Goal: Transaction & Acquisition: Register for event/course

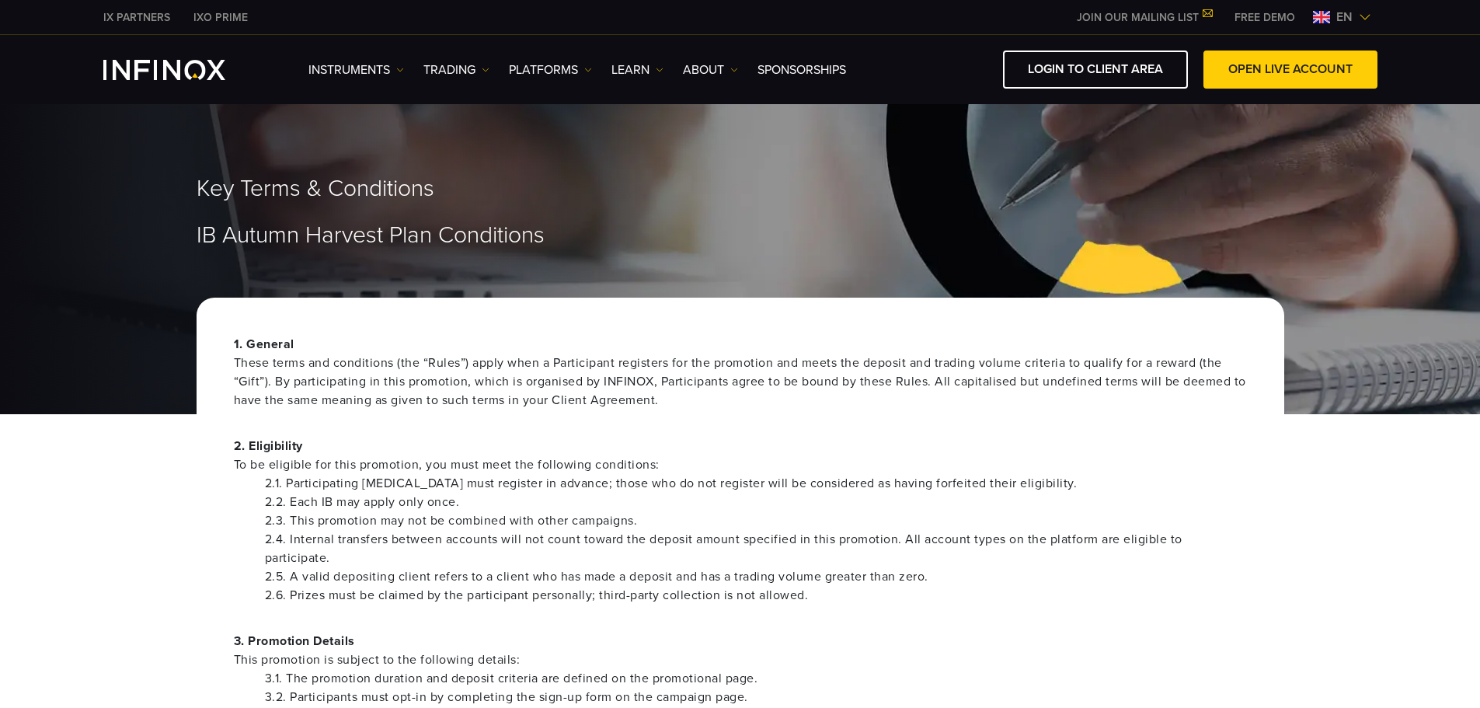
click at [768, 230] on h1 "IB Autumn Harvest Plan Conditions" at bounding box center [741, 235] width 1088 height 25
click at [646, 200] on h2 "Key Terms & Conditions" at bounding box center [741, 189] width 1088 height 29
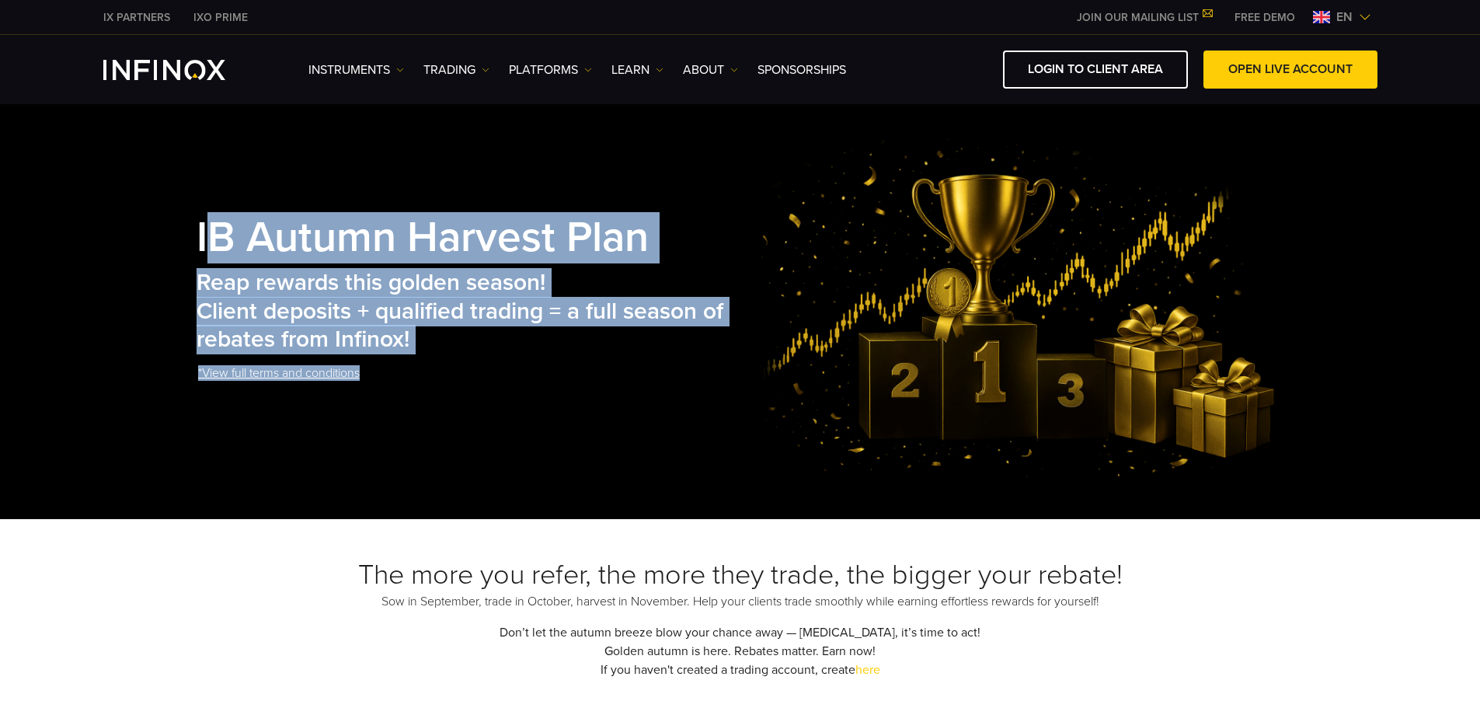
drag, startPoint x: 211, startPoint y: 256, endPoint x: 781, endPoint y: 186, distance: 574.7
click at [781, 186] on div "IB Autumn Harvest Plan Reap rewards this golden season! Client deposits + quali…" at bounding box center [741, 307] width 1088 height 346
click at [204, 224] on strong "IB Autumn Harvest Plan" at bounding box center [423, 237] width 452 height 51
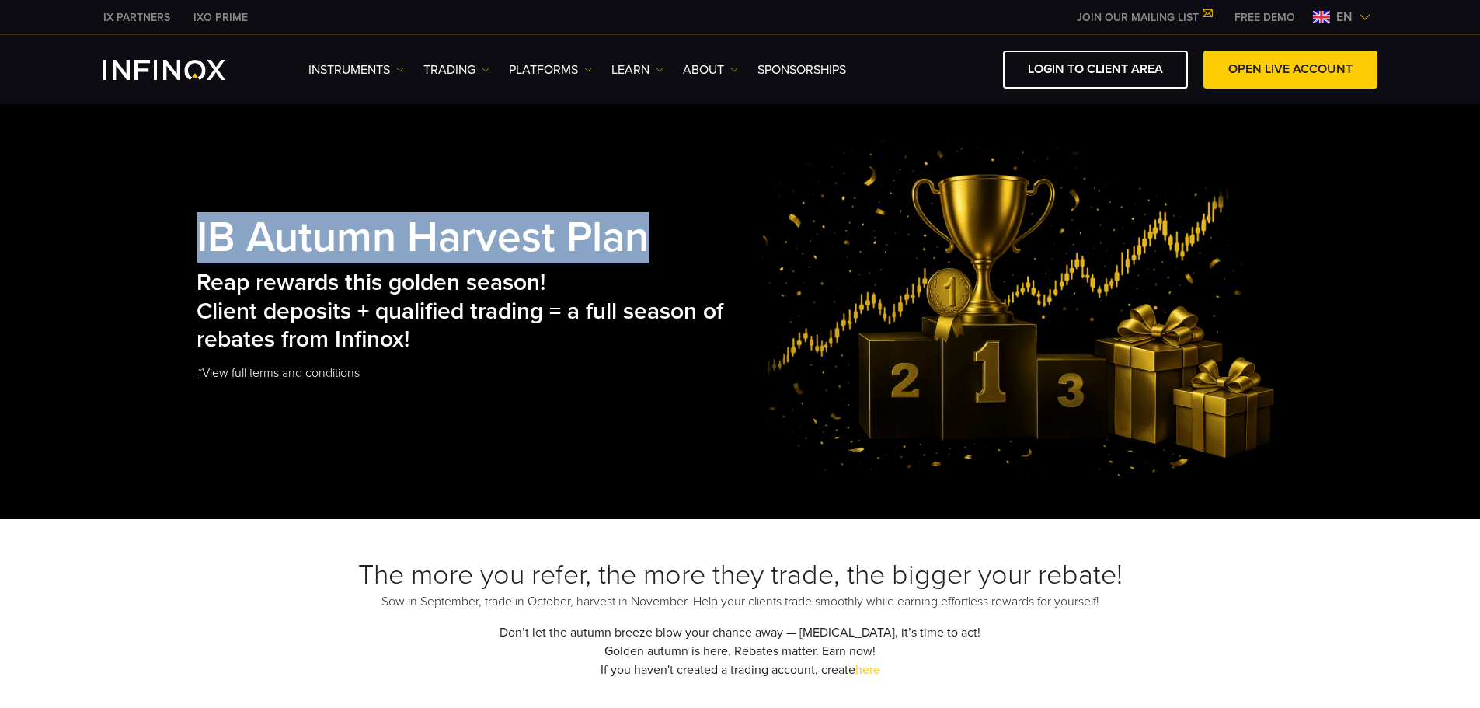
drag, startPoint x: 164, startPoint y: 224, endPoint x: 671, endPoint y: 190, distance: 508.5
click at [671, 190] on div "IB Autumn Harvest Plan Reap rewards this golden season! Client deposits + quali…" at bounding box center [740, 307] width 1480 height 423
copy strong "IB Autumn Harvest Plan"
click at [845, 238] on img at bounding box center [1016, 307] width 535 height 346
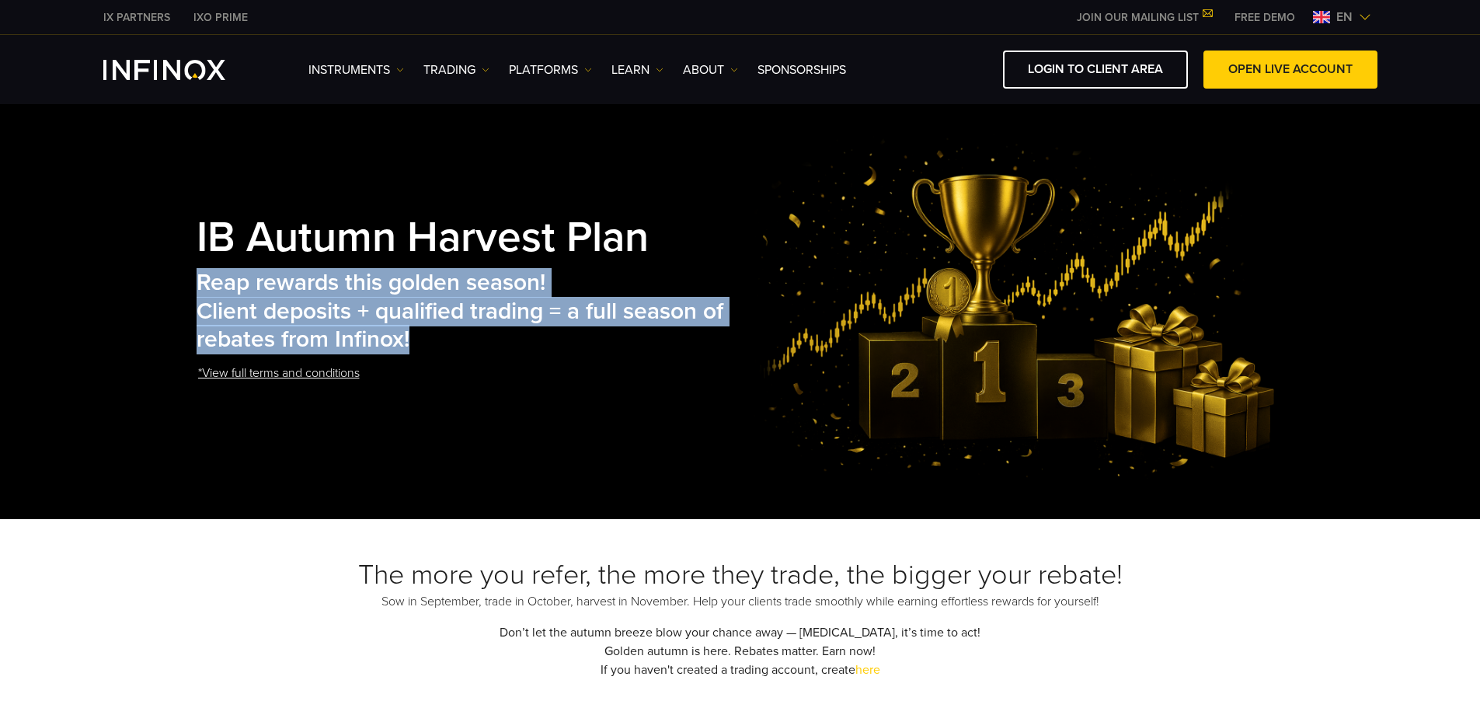
drag, startPoint x: 246, startPoint y: 292, endPoint x: 559, endPoint y: 342, distance: 317.1
click at [559, 342] on h2 "Reap rewards this golden season! Client deposits + qualified trading = a full s…" at bounding box center [473, 311] width 553 height 85
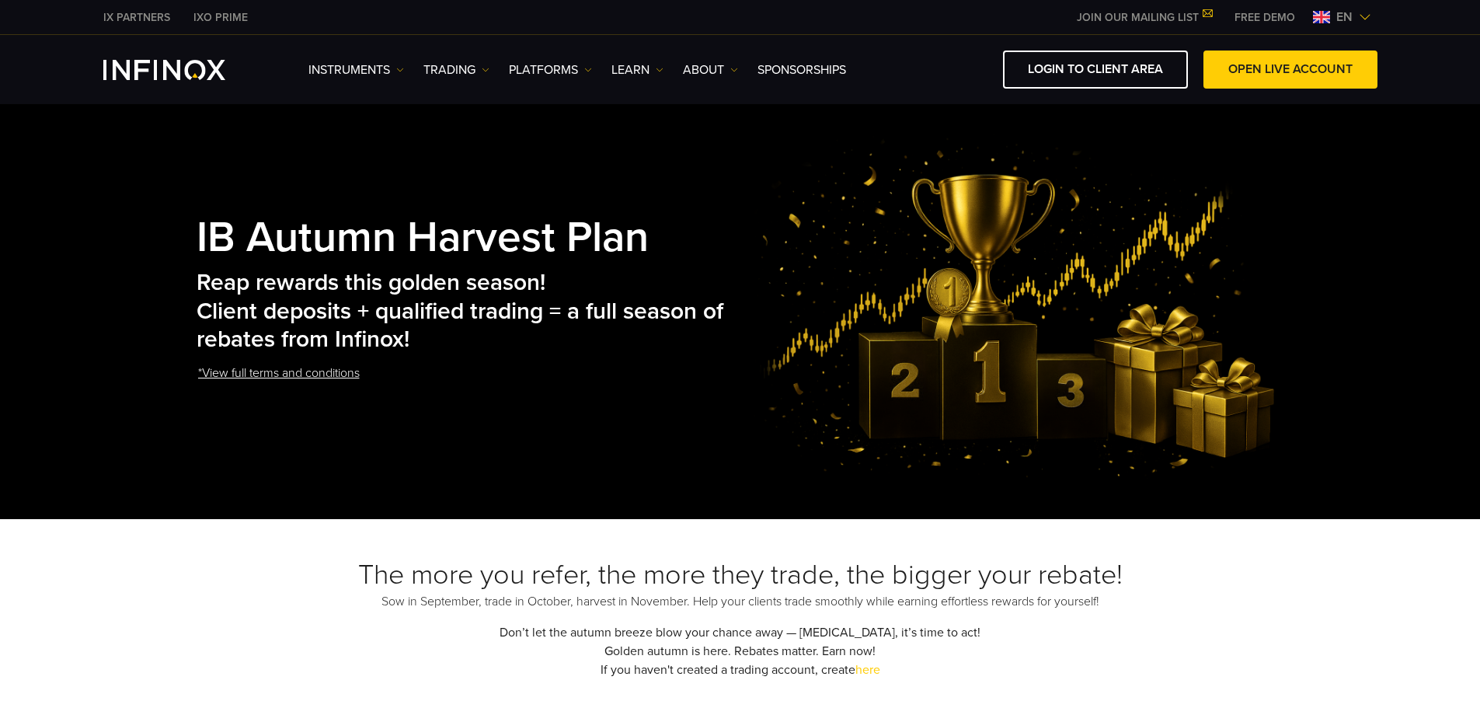
click at [824, 338] on img at bounding box center [1016, 307] width 535 height 346
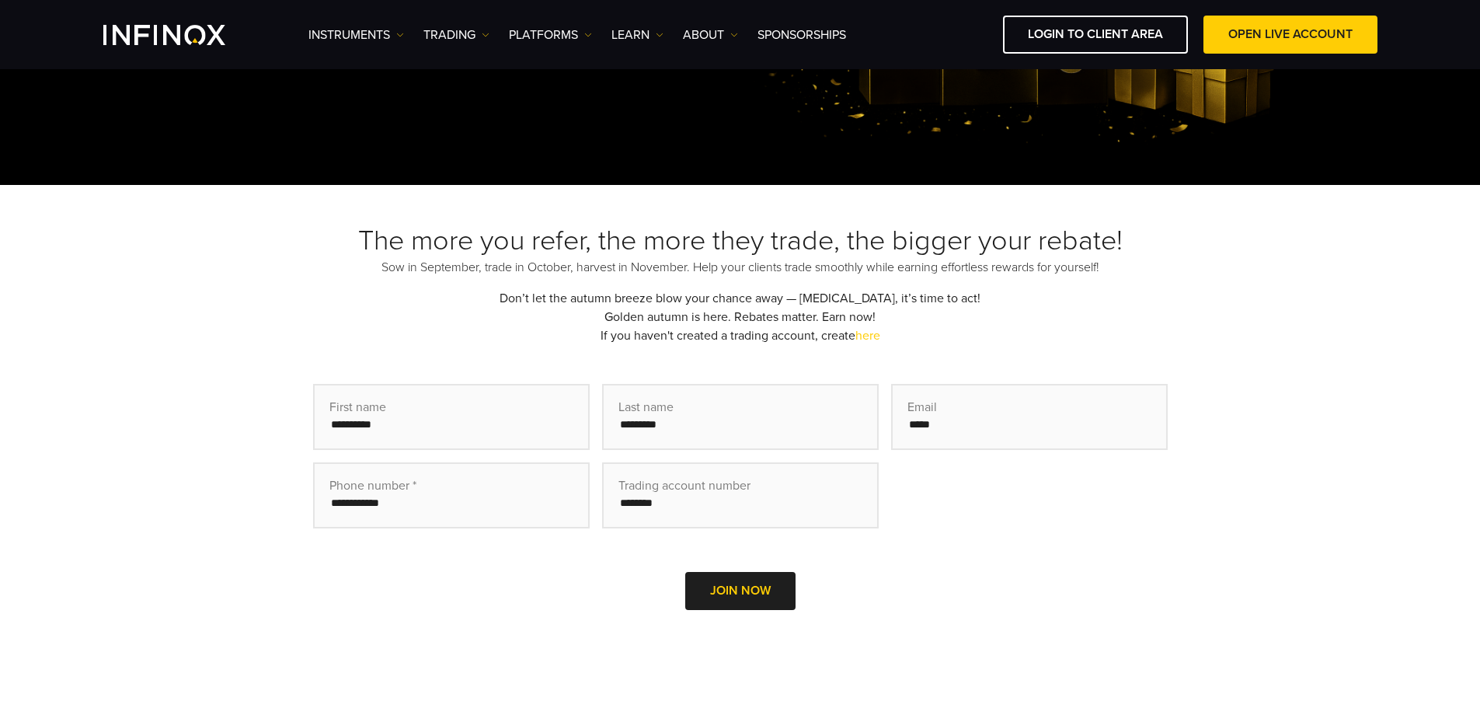
click at [751, 588] on span "JOIN NOW" at bounding box center [740, 591] width 61 height 16
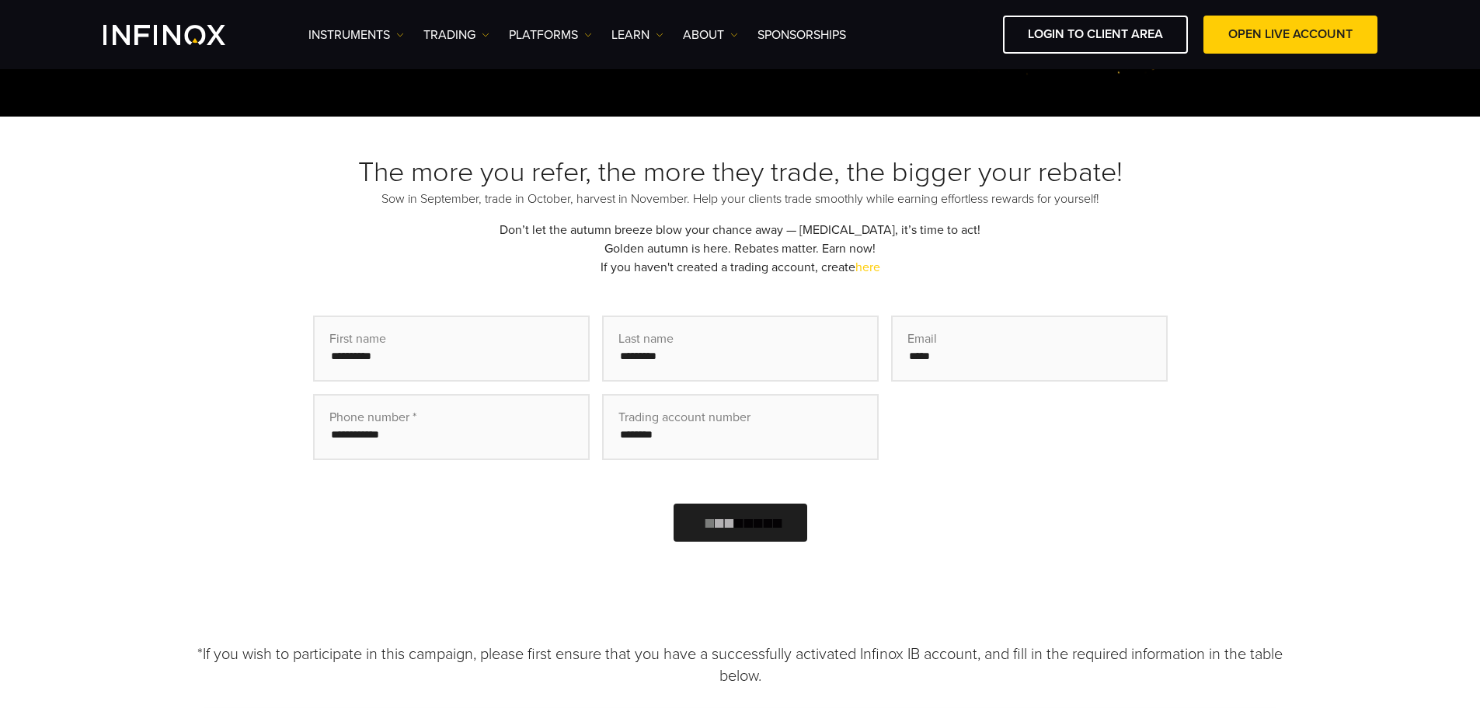
scroll to position [389, 0]
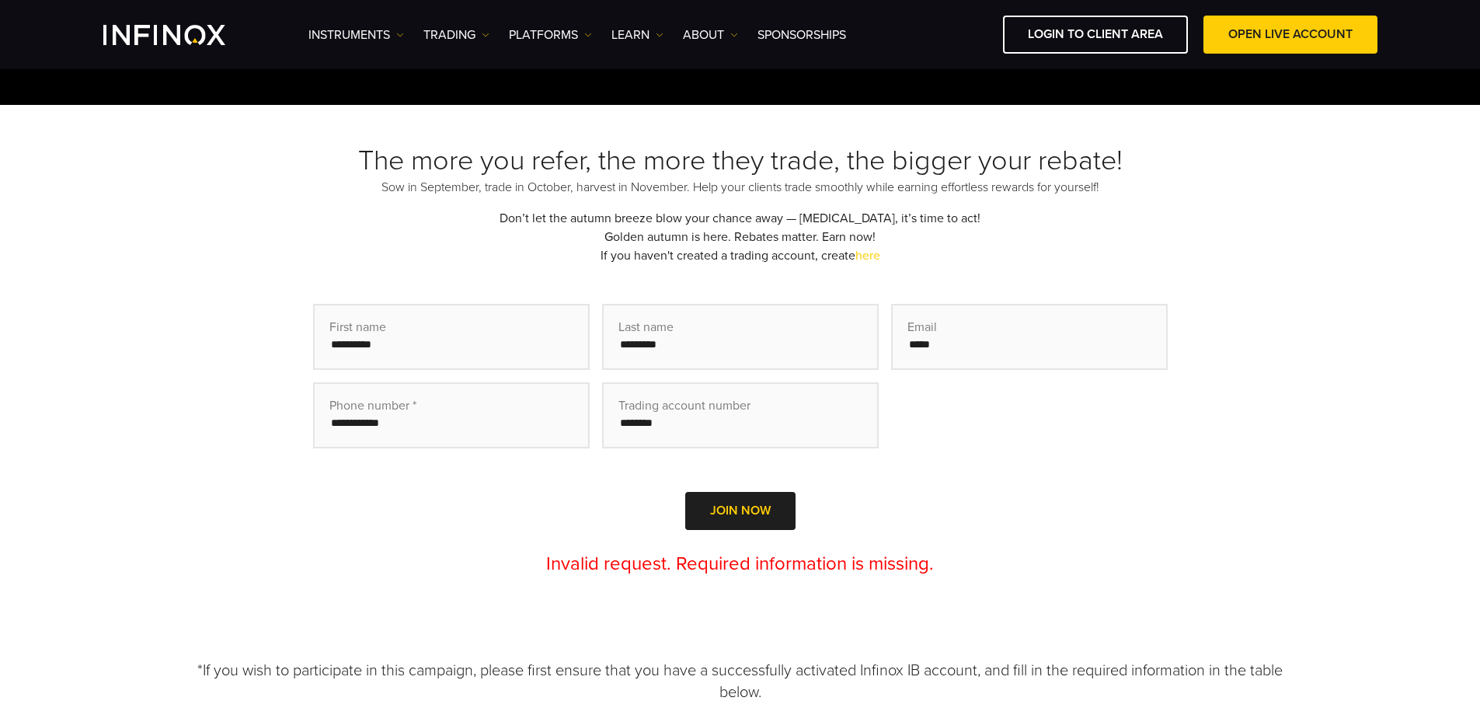
click at [1295, 430] on div "The more you refer, the more they trade, the bigger your rebate! Sow in Septemb…" at bounding box center [740, 373] width 1119 height 458
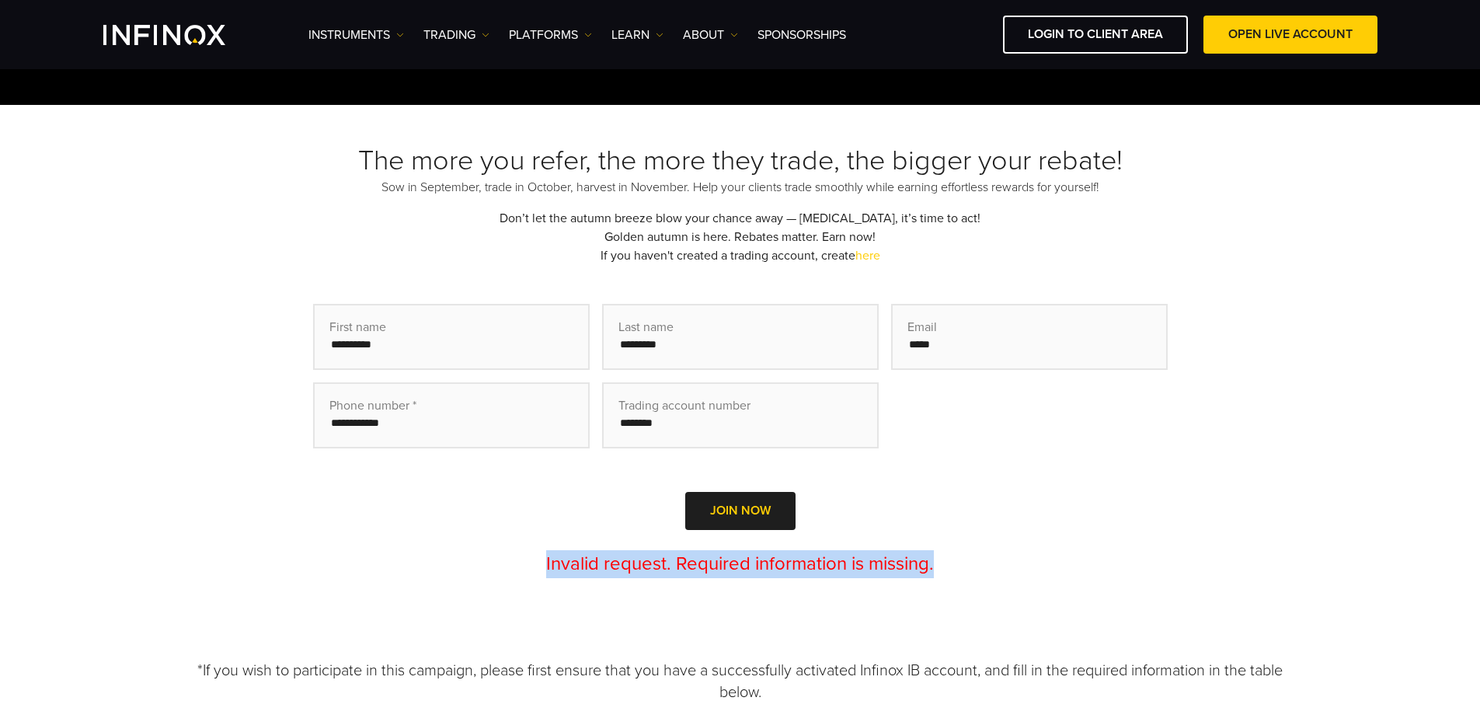
drag, startPoint x: 542, startPoint y: 556, endPoint x: 1055, endPoint y: 562, distance: 513.7
click at [1055, 562] on div "Invalid request. Required information is missing." at bounding box center [740, 564] width 855 height 28
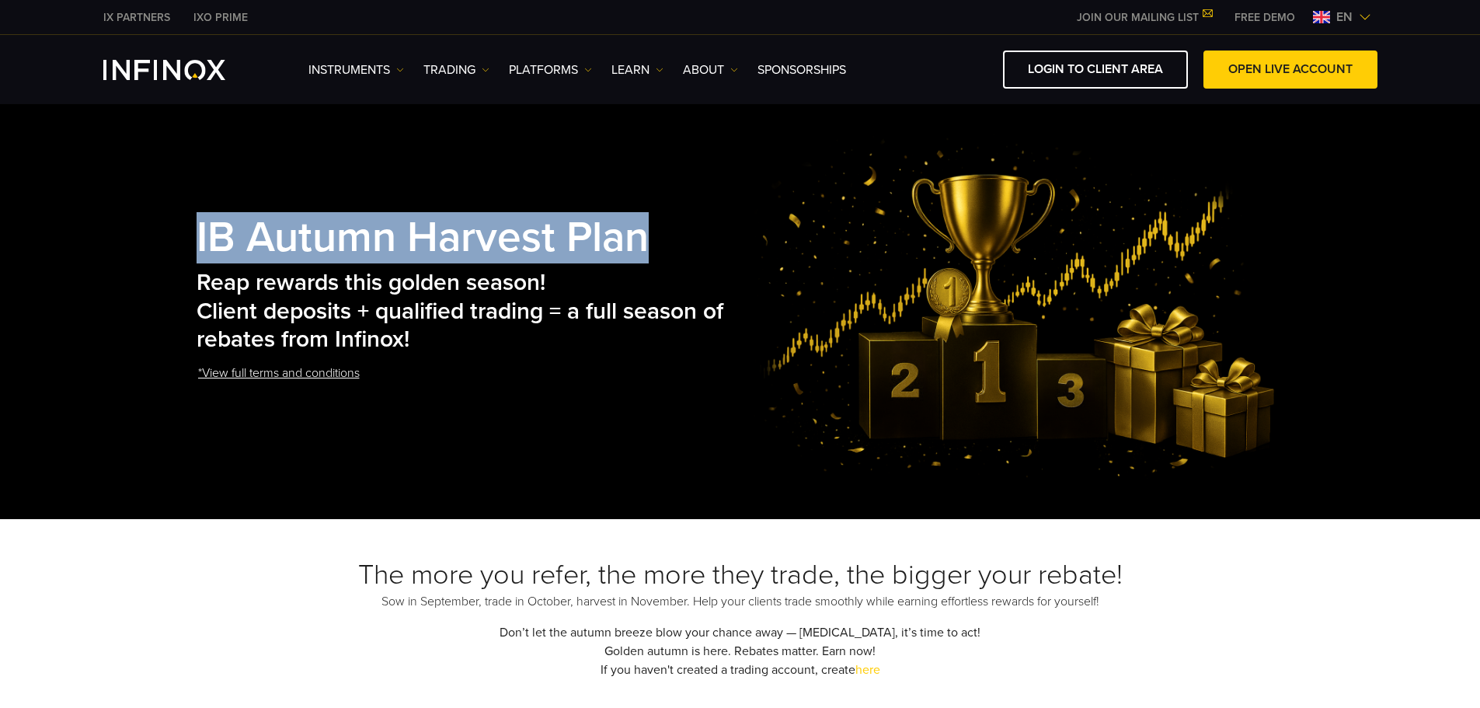
drag, startPoint x: 268, startPoint y: 234, endPoint x: 706, endPoint y: 228, distance: 438.3
click at [706, 228] on div "IB Autumn Harvest Plan Reap rewards this golden season! Client deposits + quali…" at bounding box center [740, 307] width 1480 height 423
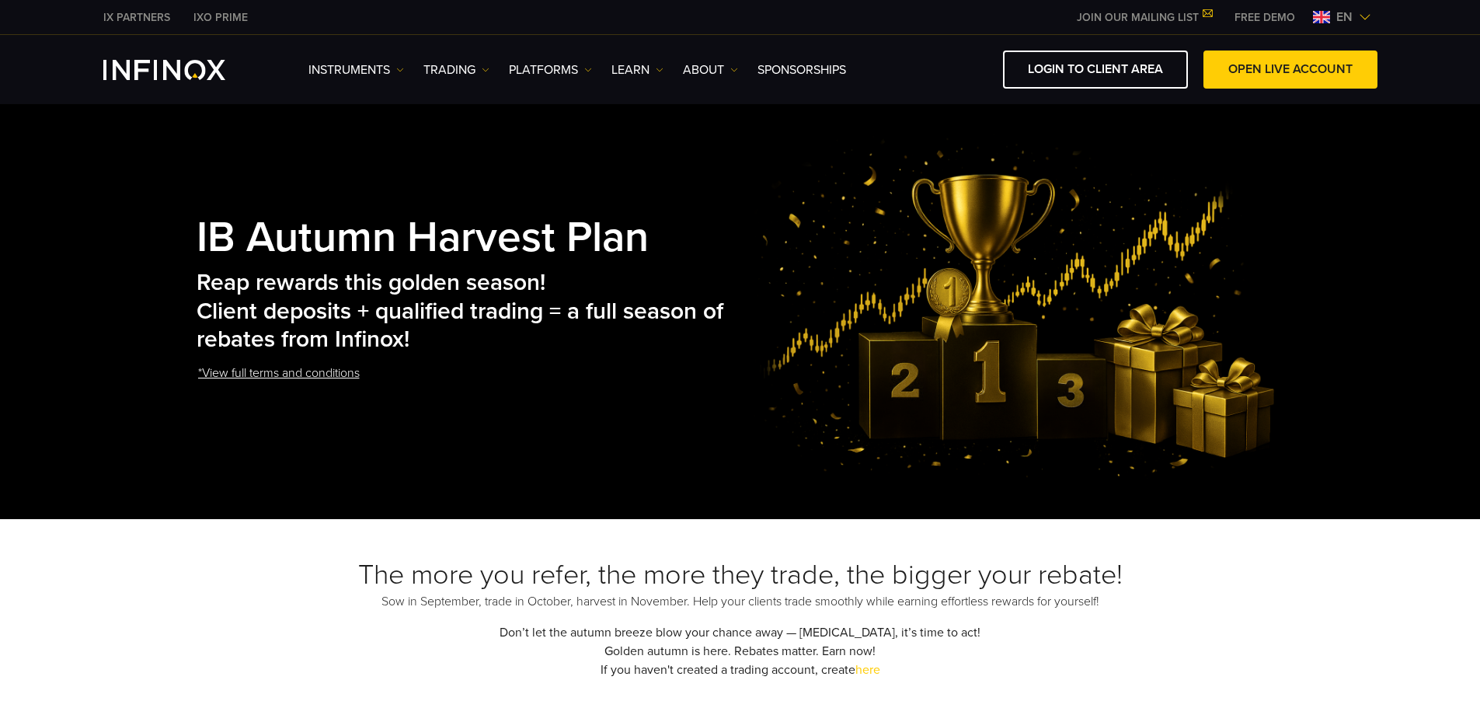
click at [739, 315] on h2 "Reap rewards this golden season! Client deposits + qualified trading = a full s…" at bounding box center [473, 311] width 553 height 85
